Goal: Information Seeking & Learning: Check status

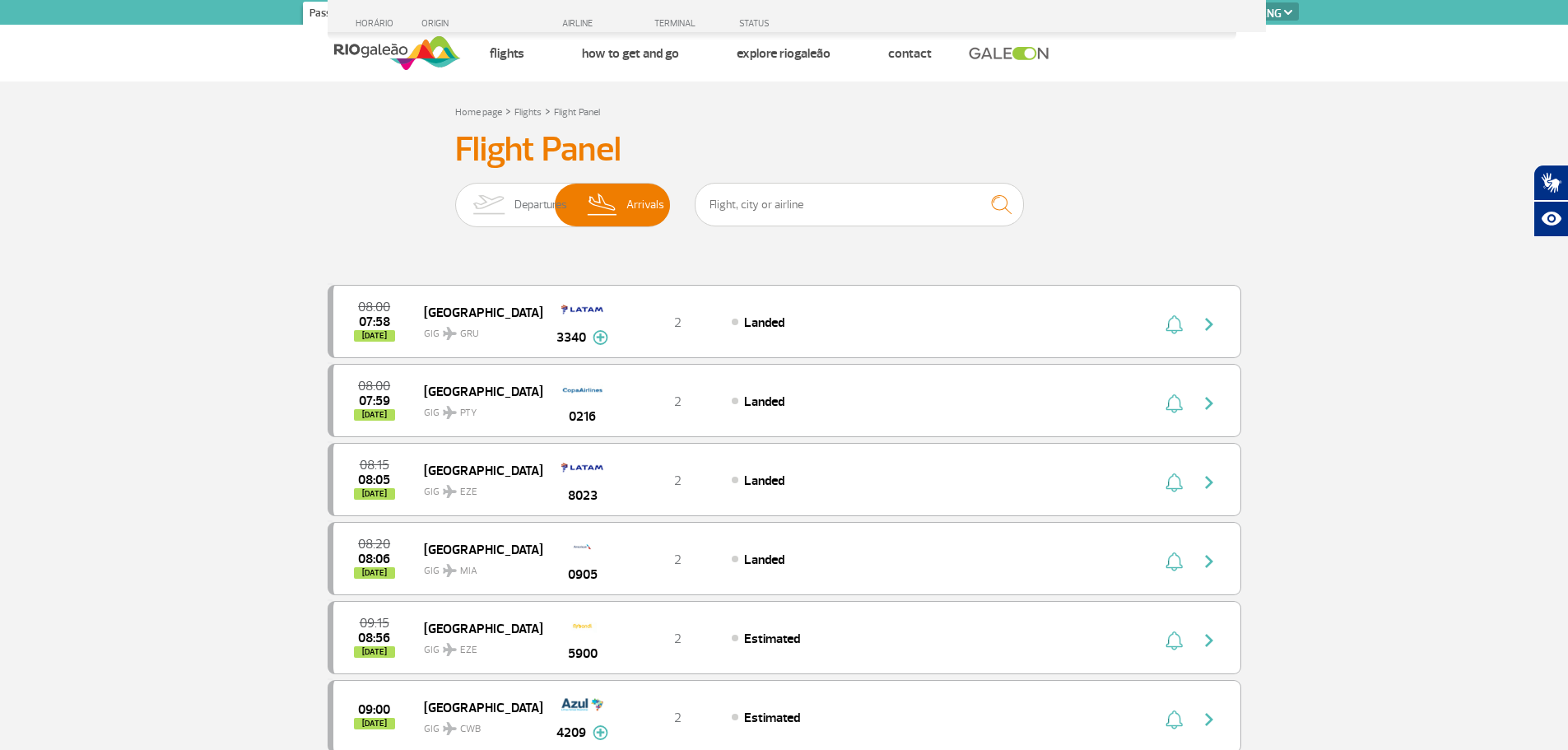
select select "en"
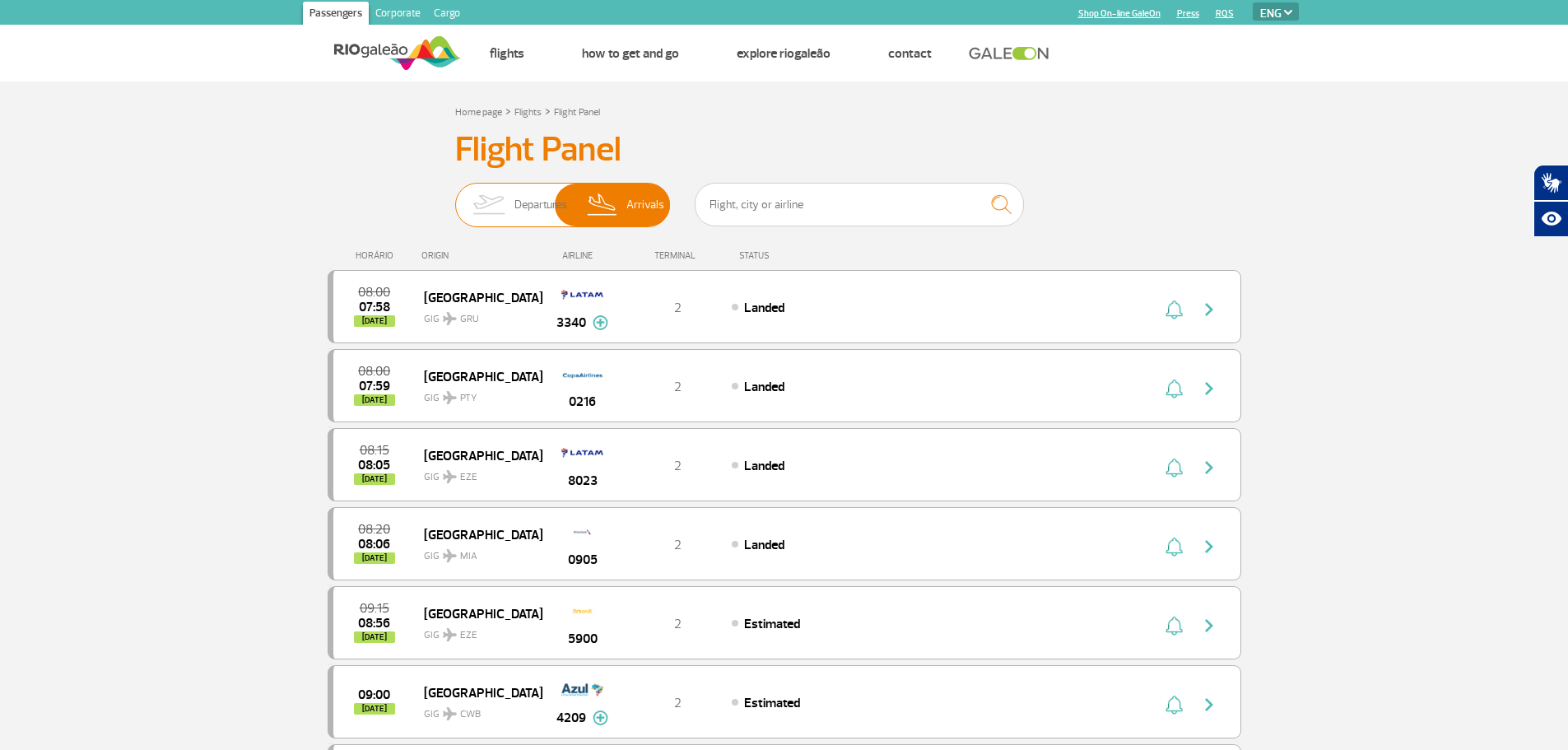
drag, startPoint x: 500, startPoint y: 207, endPoint x: 635, endPoint y: 196, distance: 135.4
click at [502, 206] on img at bounding box center [488, 205] width 52 height 43
click at [456, 196] on input "Departures Arrivals" at bounding box center [456, 196] width 0 height 0
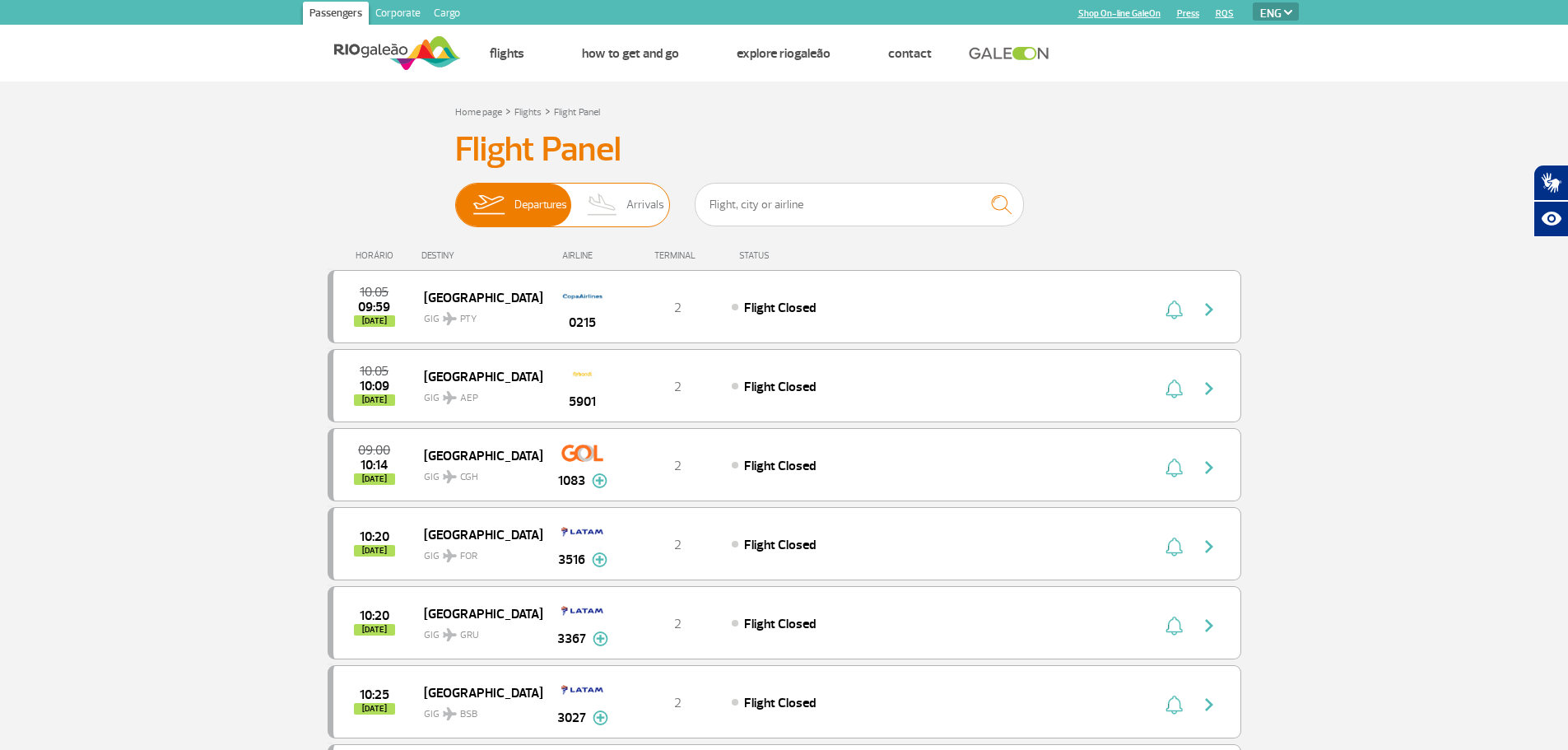
click at [631, 212] on span "Arrivals" at bounding box center [644, 205] width 38 height 43
click at [456, 196] on input "Departures Arrivals" at bounding box center [456, 196] width 0 height 0
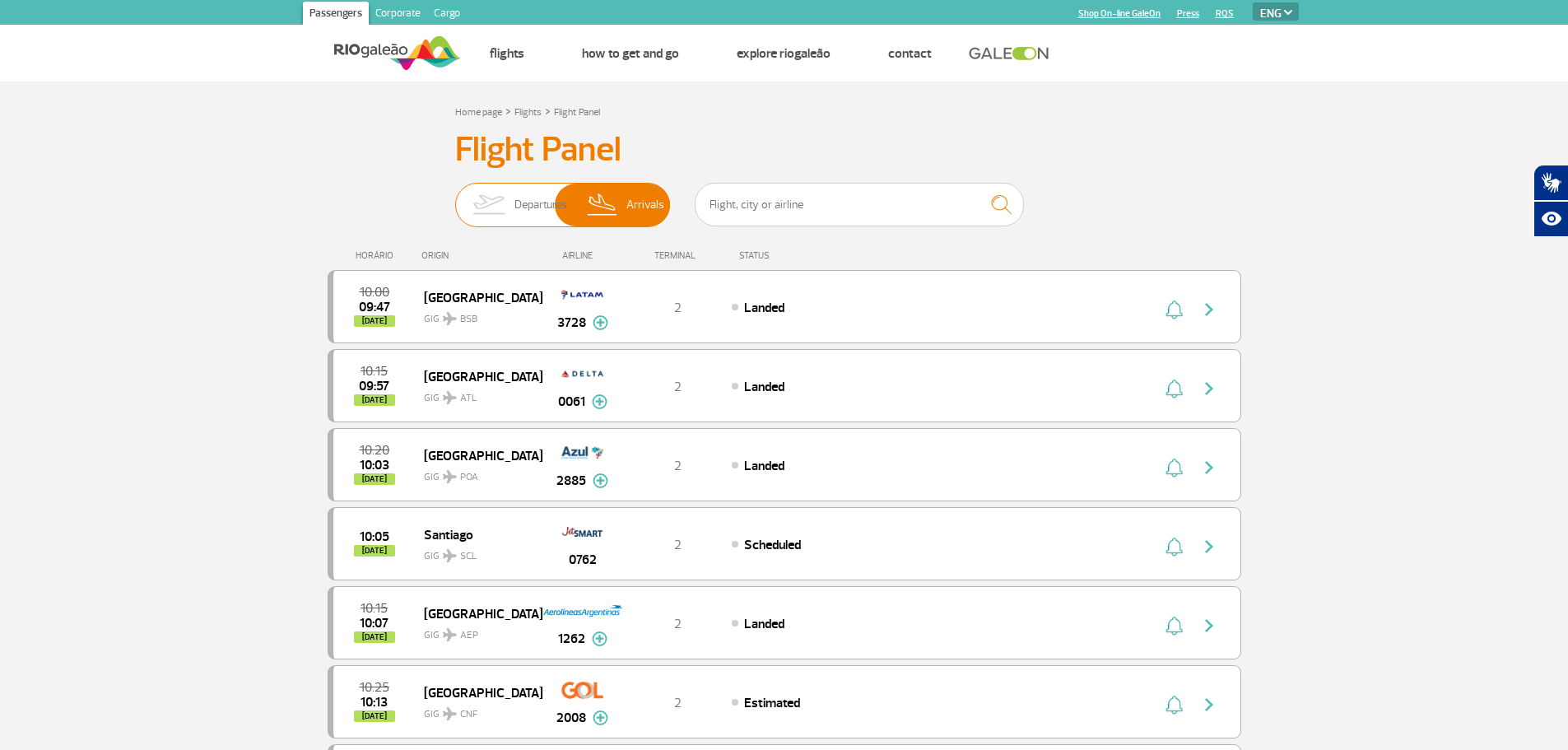
click at [514, 200] on span "Departures" at bounding box center [540, 205] width 53 height 43
click at [456, 196] on input "Departures Arrivals" at bounding box center [456, 196] width 0 height 0
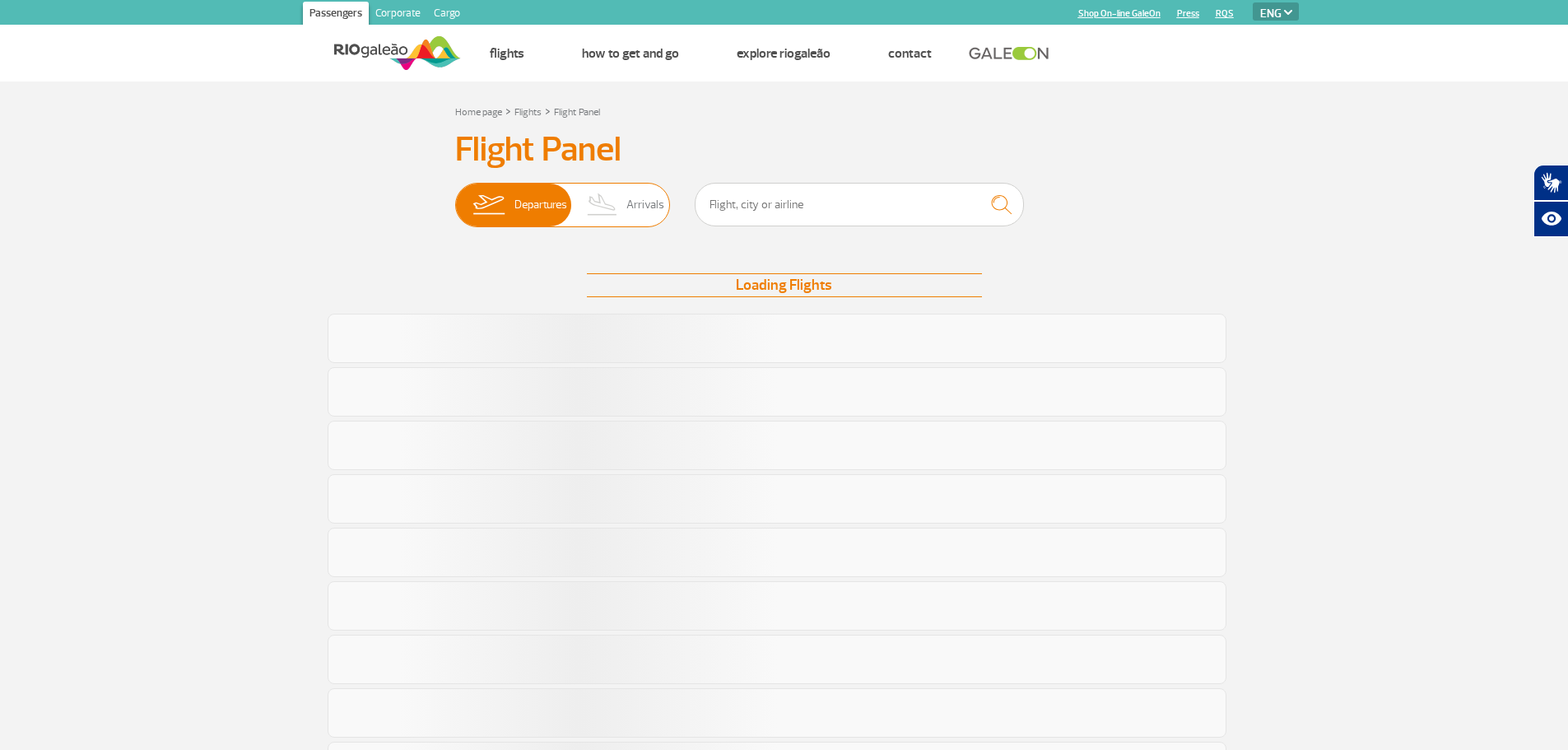
click at [619, 196] on img at bounding box center [603, 205] width 48 height 43
click at [456, 196] on input "Departures Arrivals" at bounding box center [456, 196] width 0 height 0
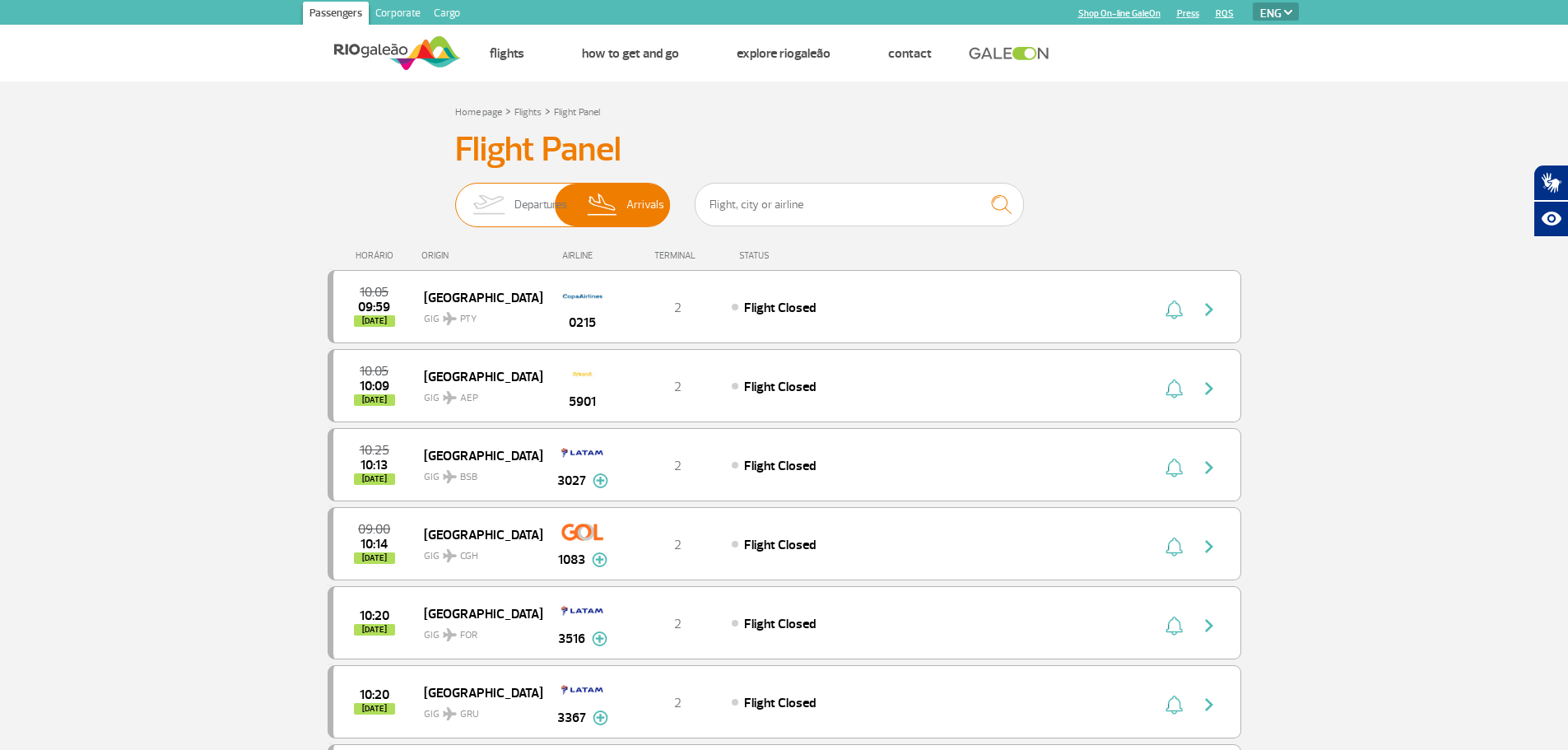
click at [501, 213] on img at bounding box center [488, 205] width 52 height 43
click at [456, 196] on input "Departures Arrivals" at bounding box center [456, 196] width 0 height 0
click at [616, 198] on img at bounding box center [603, 205] width 48 height 43
click at [456, 196] on input "Departures Arrivals" at bounding box center [456, 196] width 0 height 0
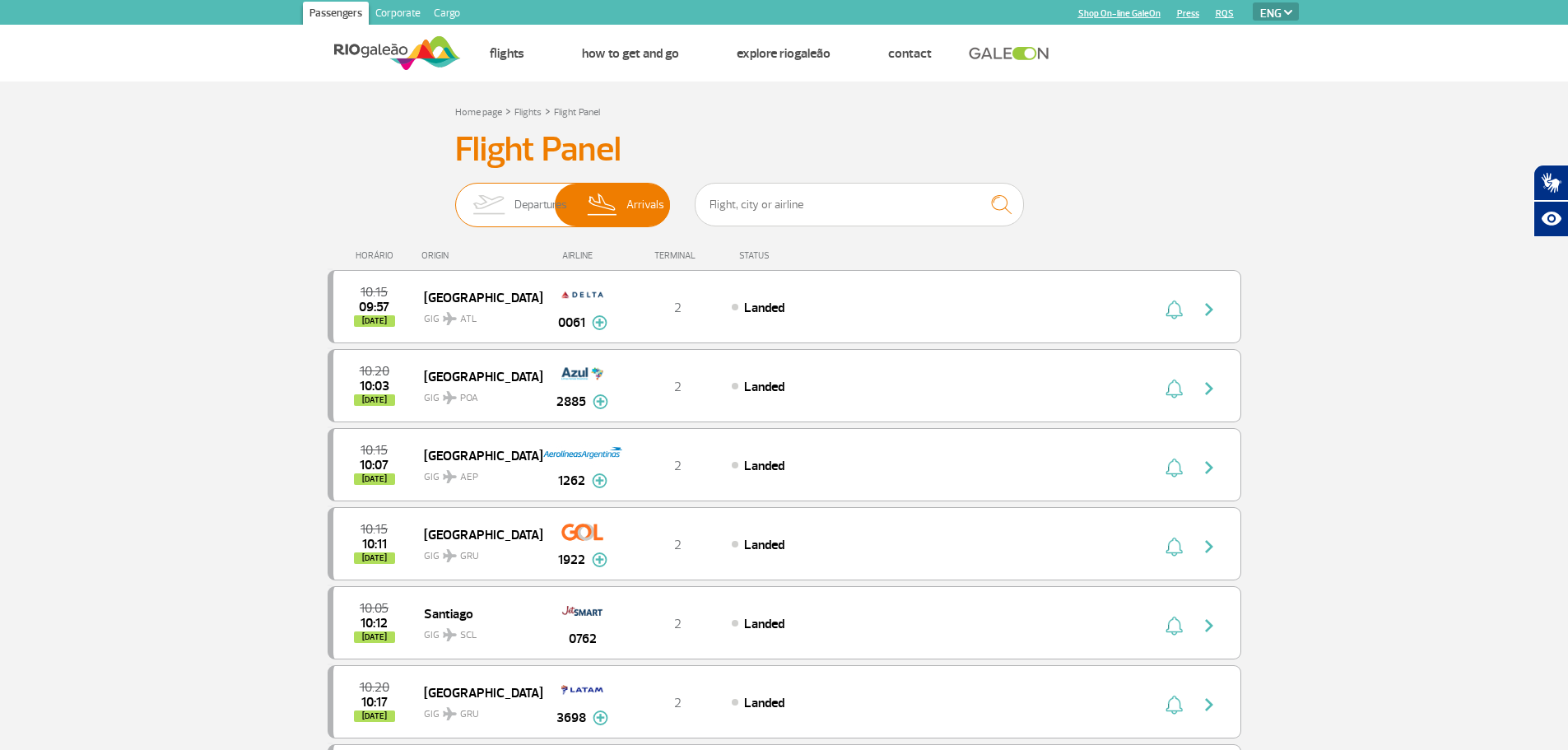
click at [522, 191] on span "Departures" at bounding box center [540, 205] width 53 height 43
click at [456, 196] on input "Departures Arrivals" at bounding box center [456, 196] width 0 height 0
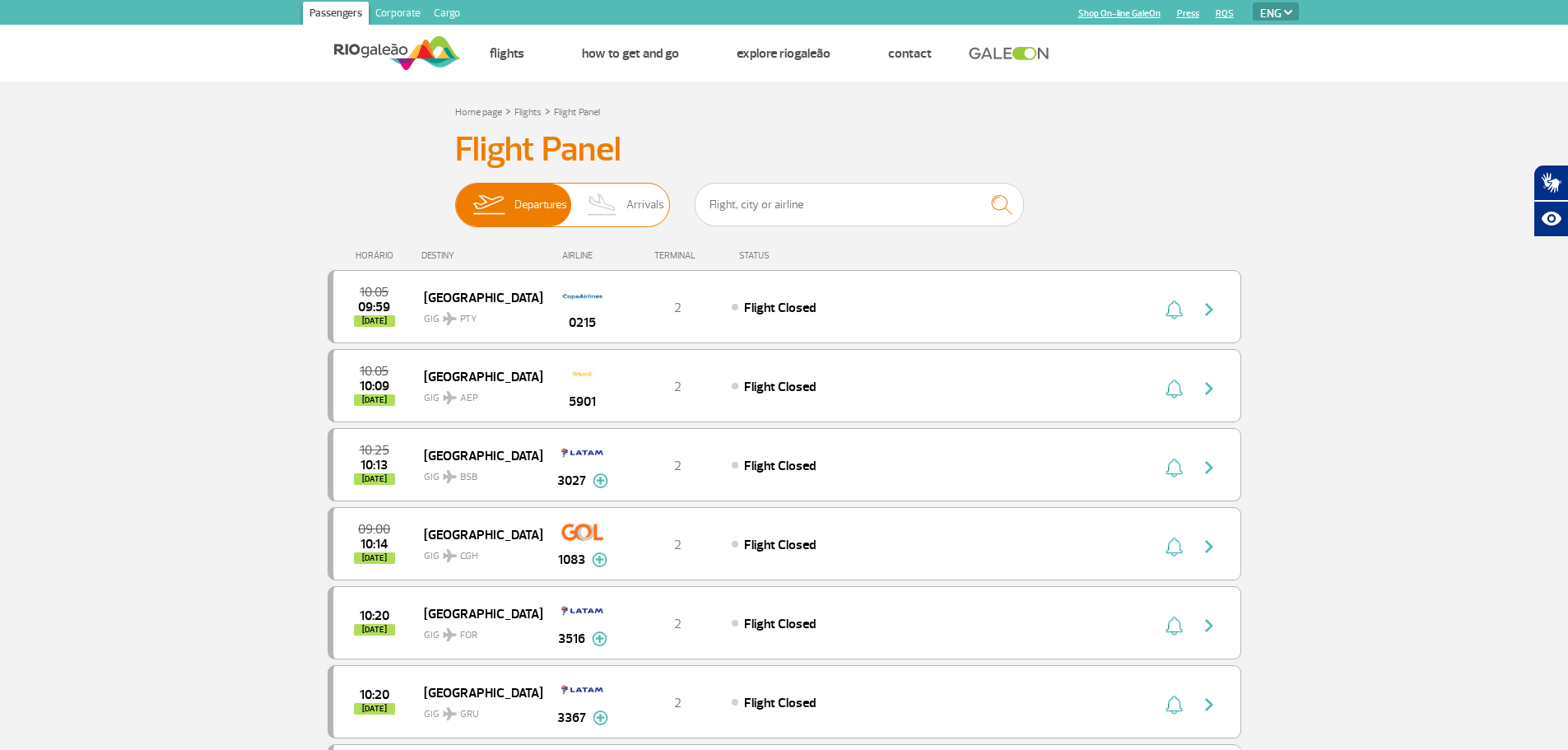
click at [634, 198] on span "Arrivals" at bounding box center [644, 205] width 38 height 43
click at [456, 196] on input "Departures Arrivals" at bounding box center [456, 196] width 0 height 0
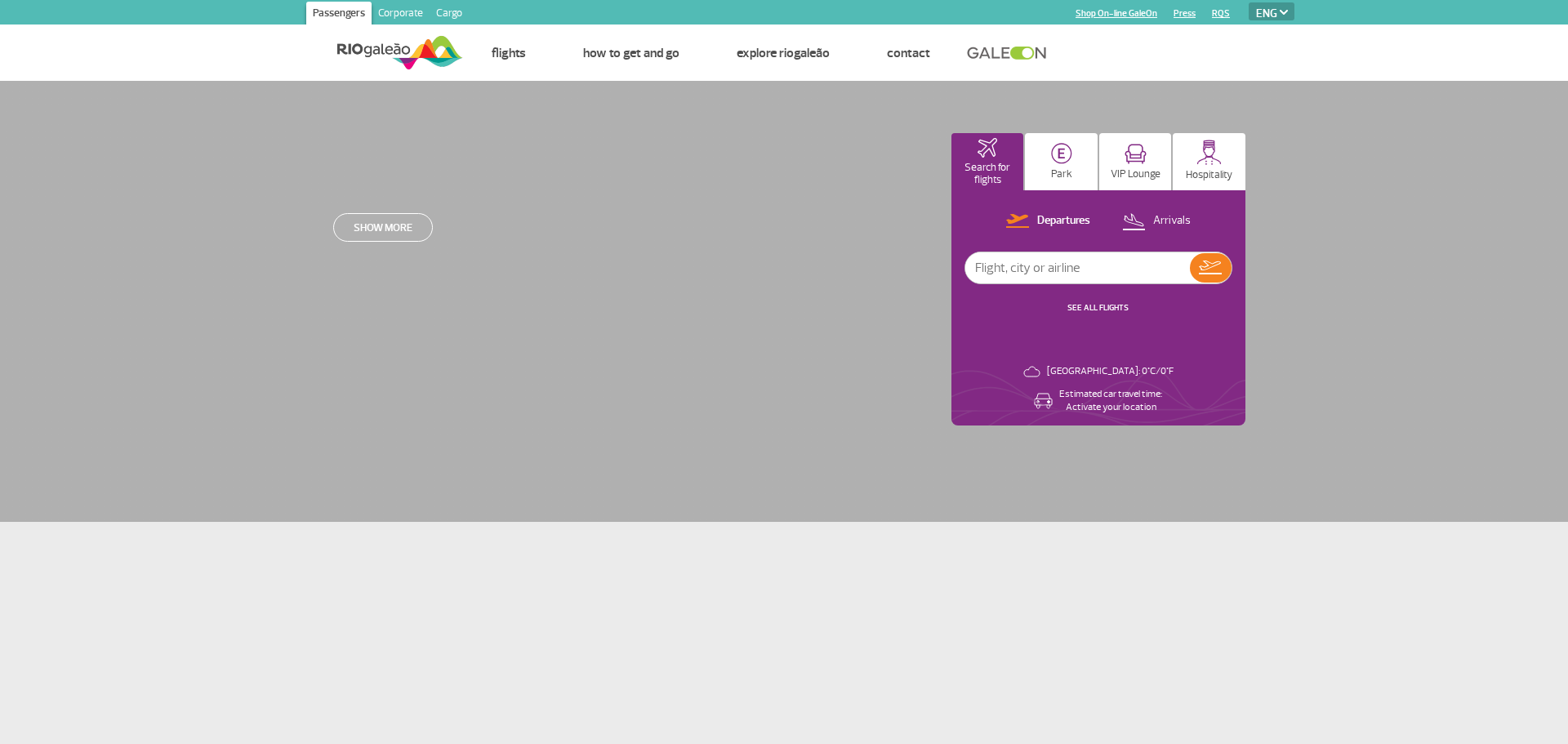
select select "en"
